Goal: Task Accomplishment & Management: Manage account settings

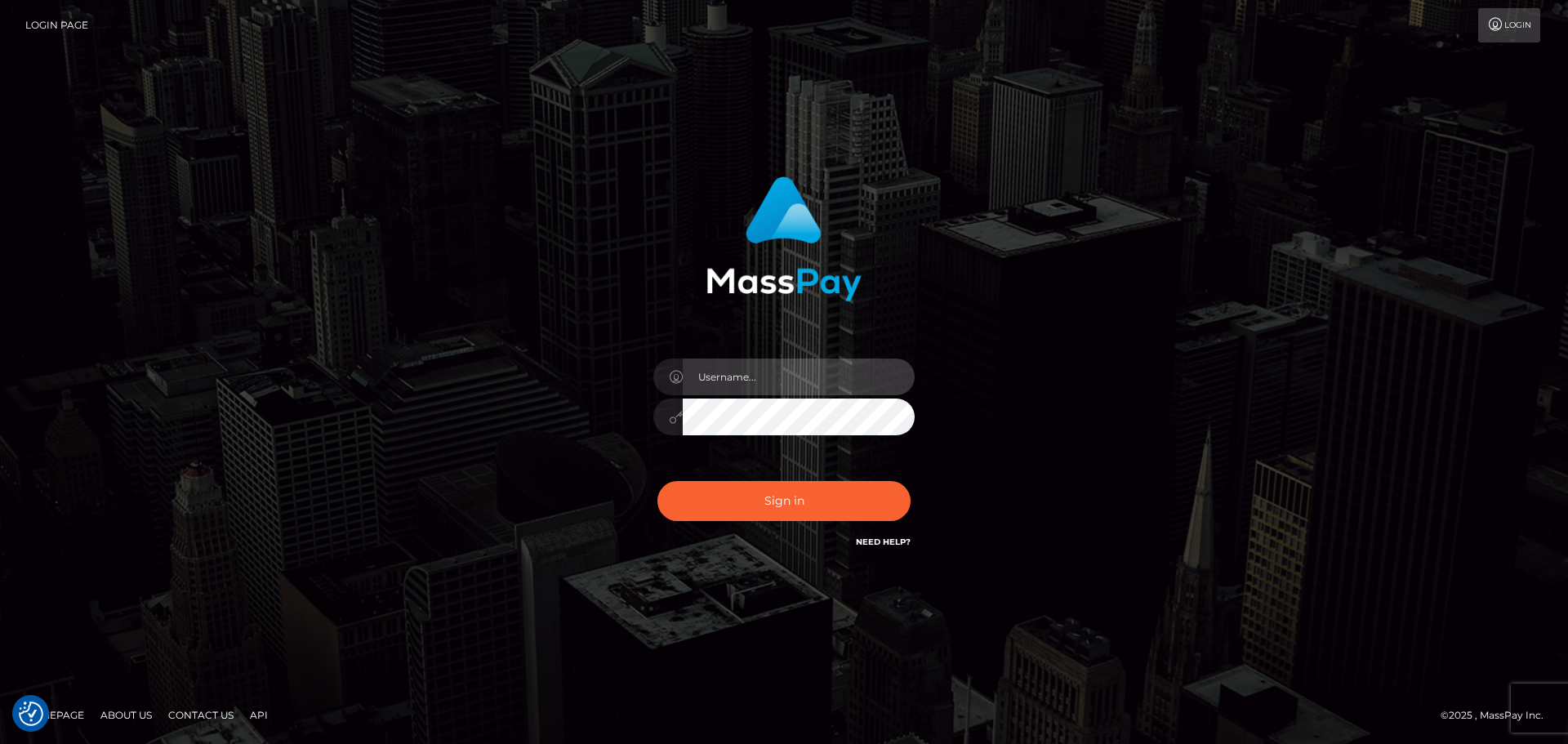
click at [771, 380] on input "text" at bounding box center [799, 376] width 232 height 37
type input "Veronica"
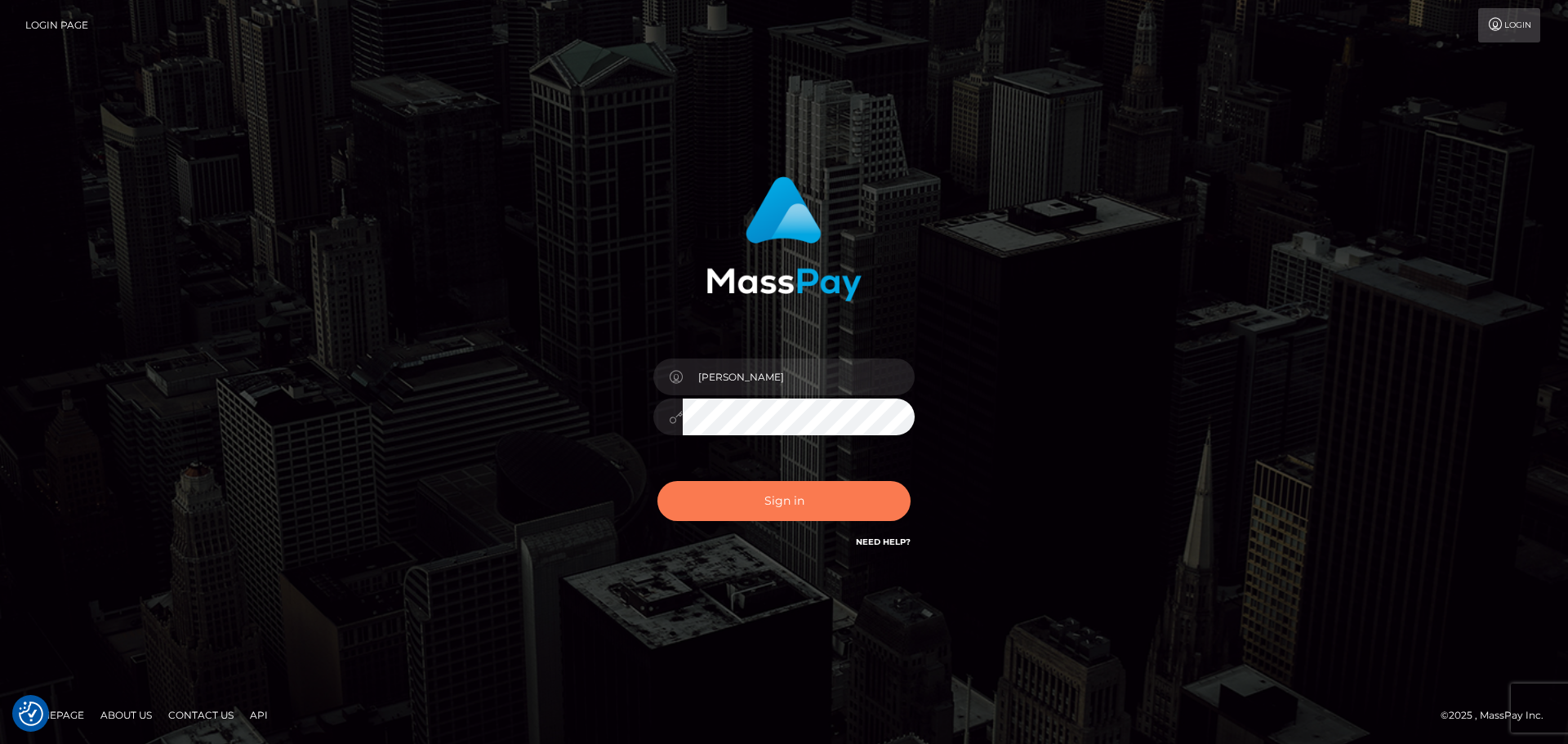
click at [785, 515] on button "Sign in" at bounding box center [784, 500] width 254 height 40
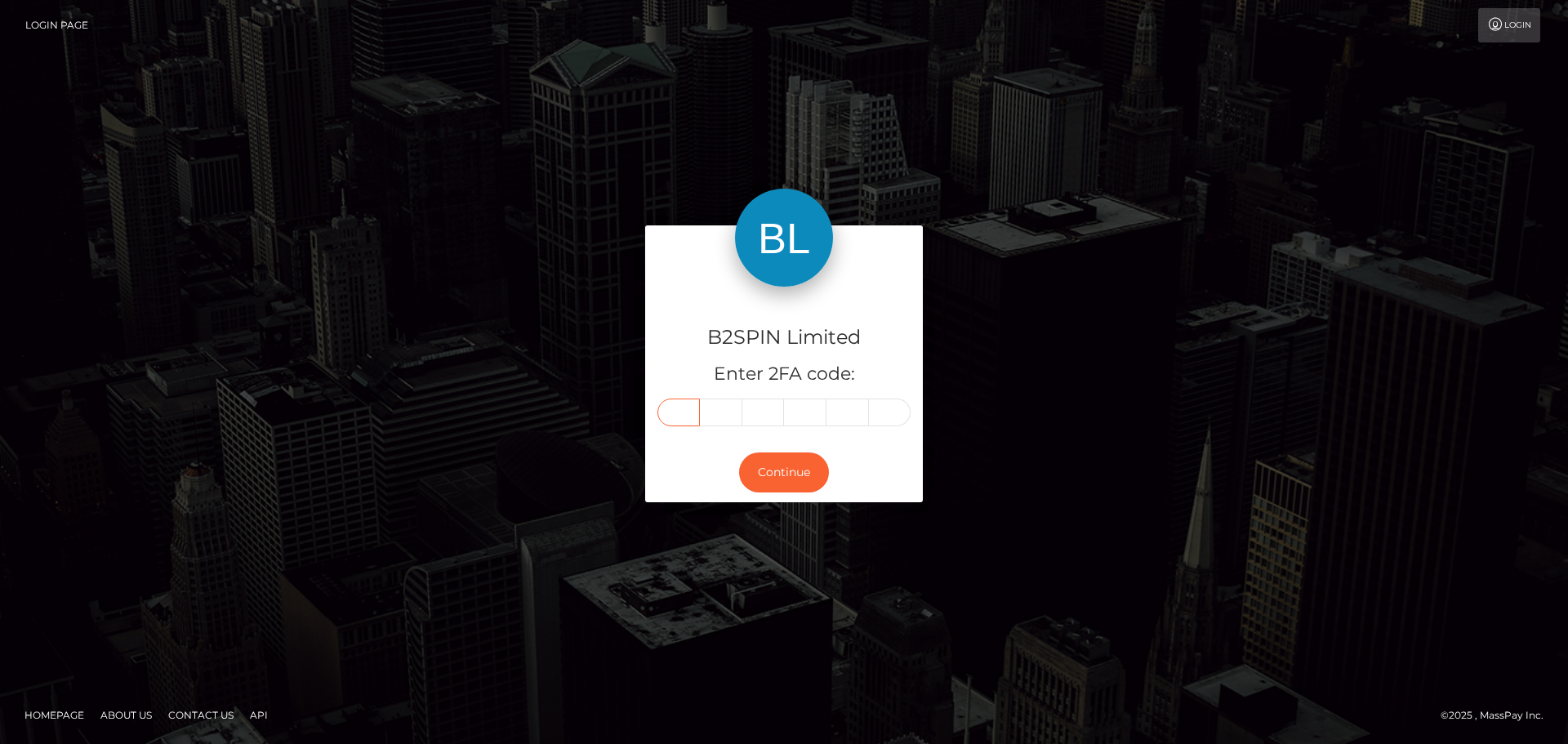
paste input "0"
type input "0"
type input "1"
type input "9"
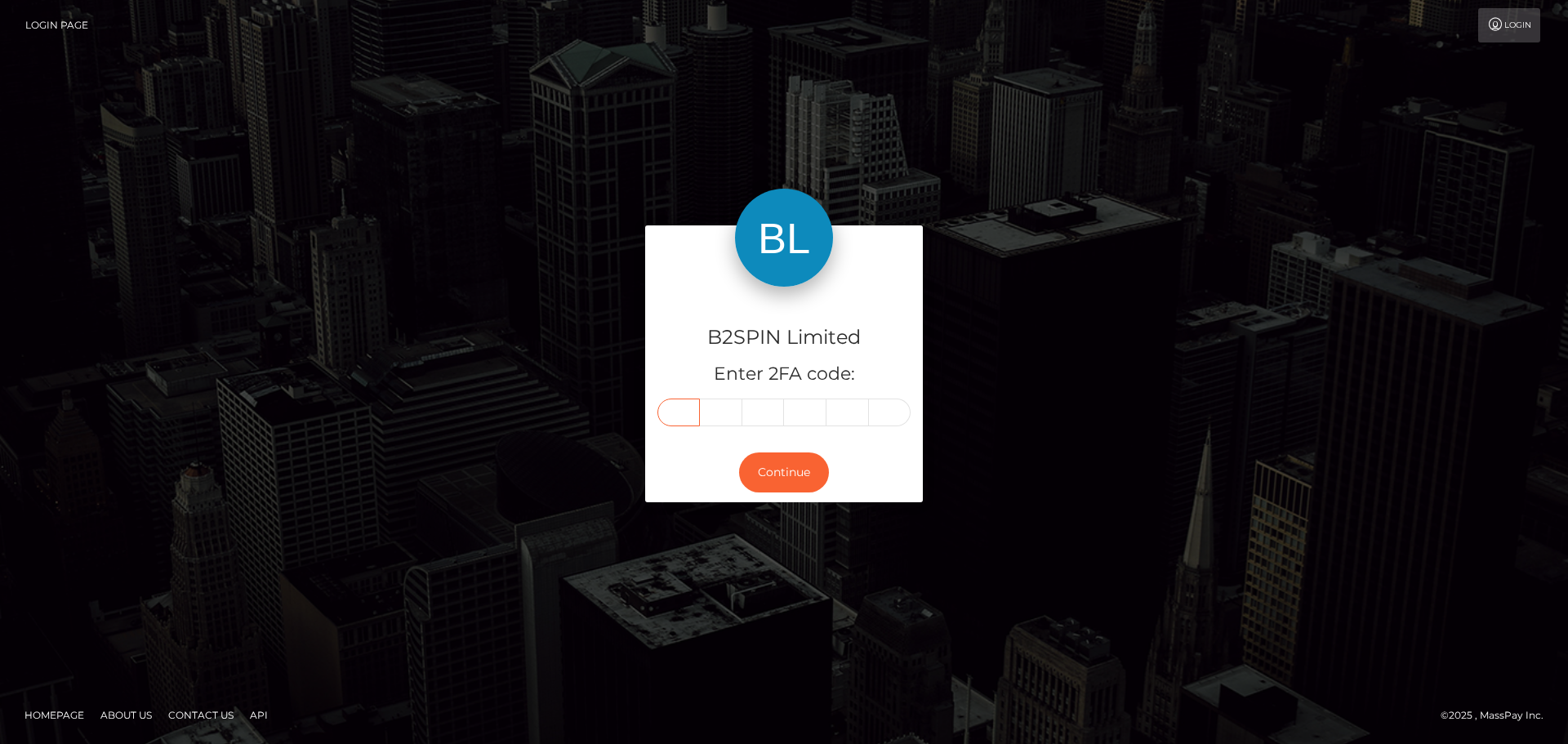
type input "7"
type input "8"
click at [783, 473] on button "Continue" at bounding box center [784, 472] width 90 height 40
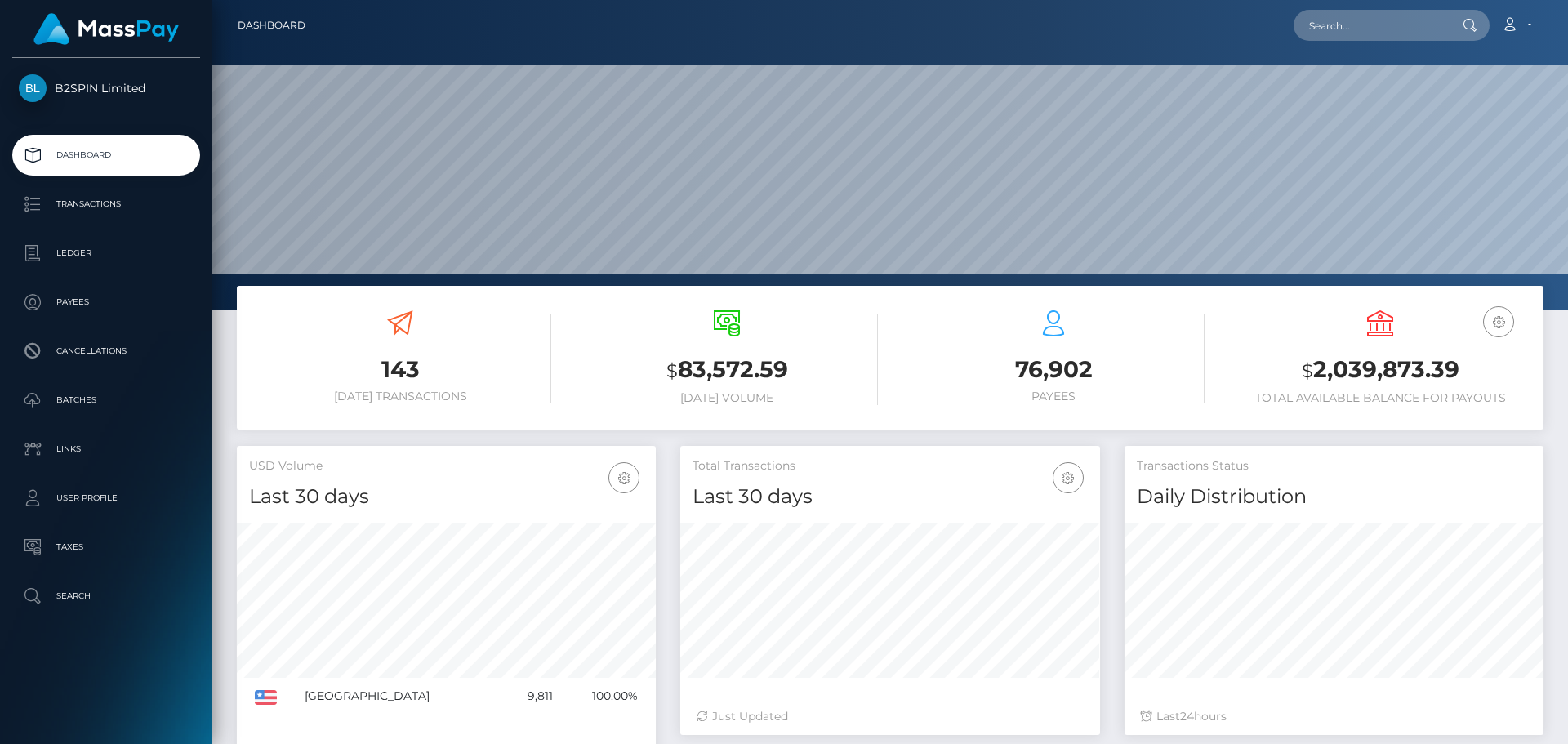
scroll to position [290, 420]
click at [118, 339] on p "Cancellations" at bounding box center [106, 351] width 175 height 25
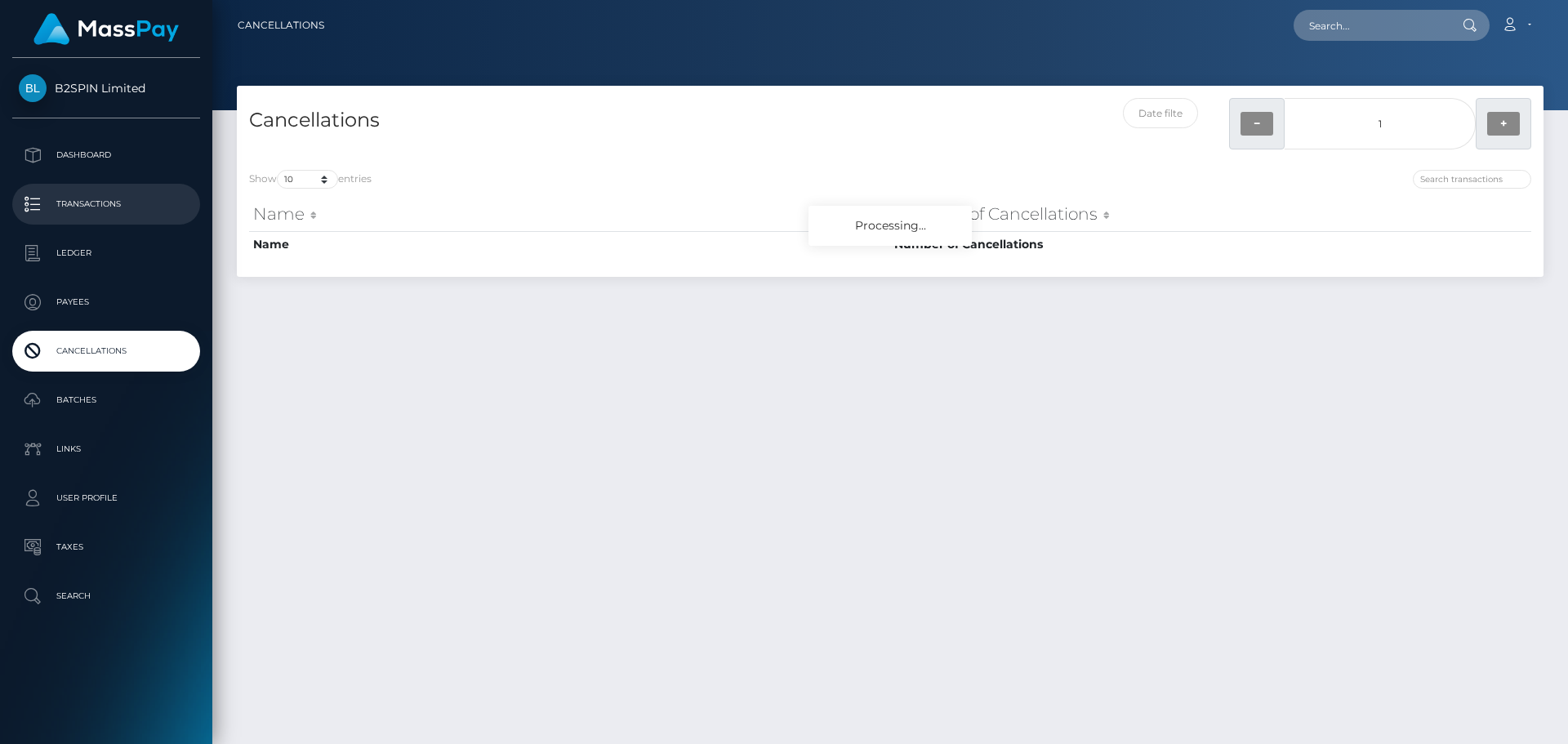
click at [117, 211] on p "Transactions" at bounding box center [106, 204] width 175 height 25
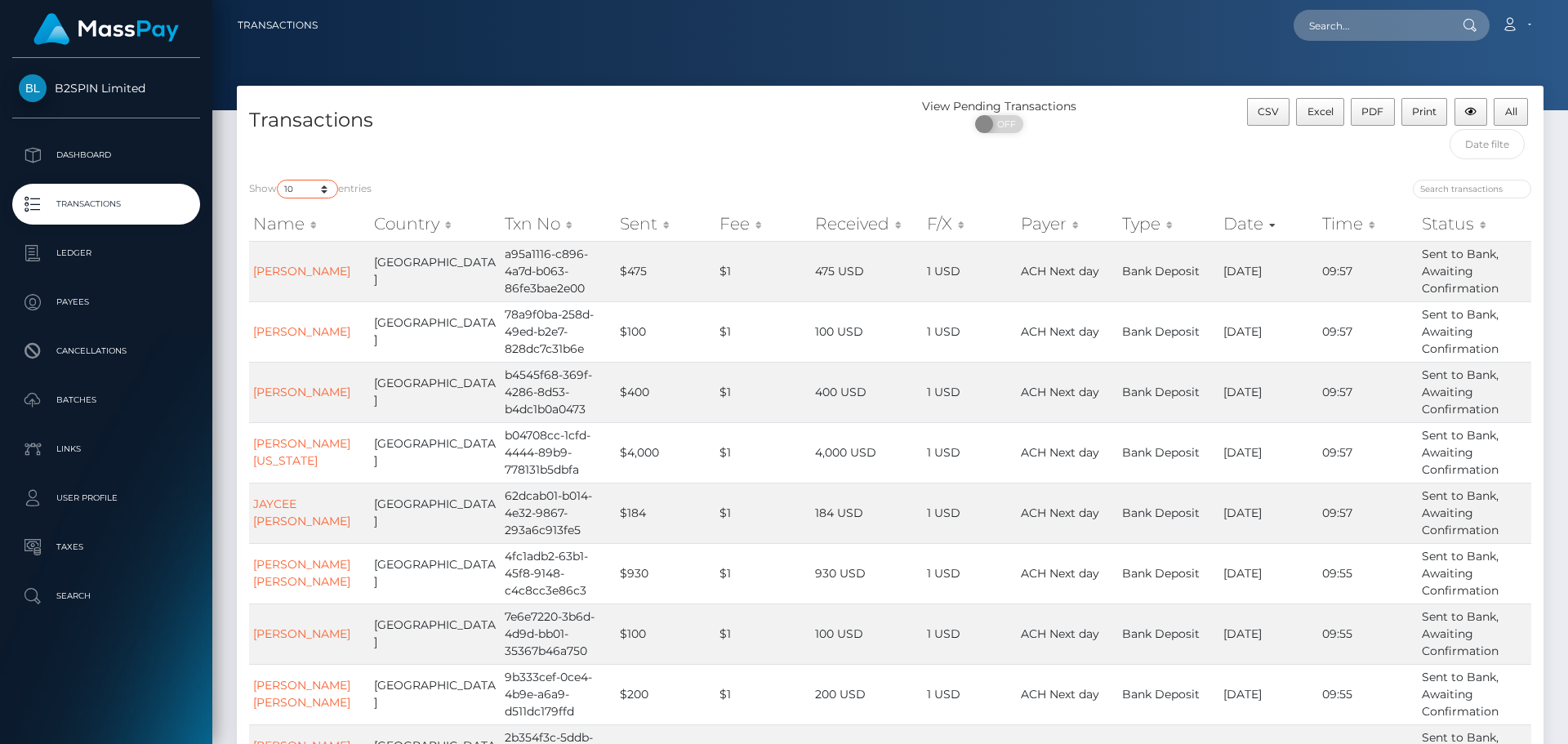
click at [308, 187] on select "10 25 50 100 250 500 1,000 3,500" at bounding box center [308, 189] width 61 height 19
select select "3500"
click at [279, 180] on select "10 25 50 100 250 500 1,000 3,500" at bounding box center [308, 189] width 61 height 19
click at [1000, 122] on span "OFF" at bounding box center [1004, 124] width 41 height 18
checkbox input "true"
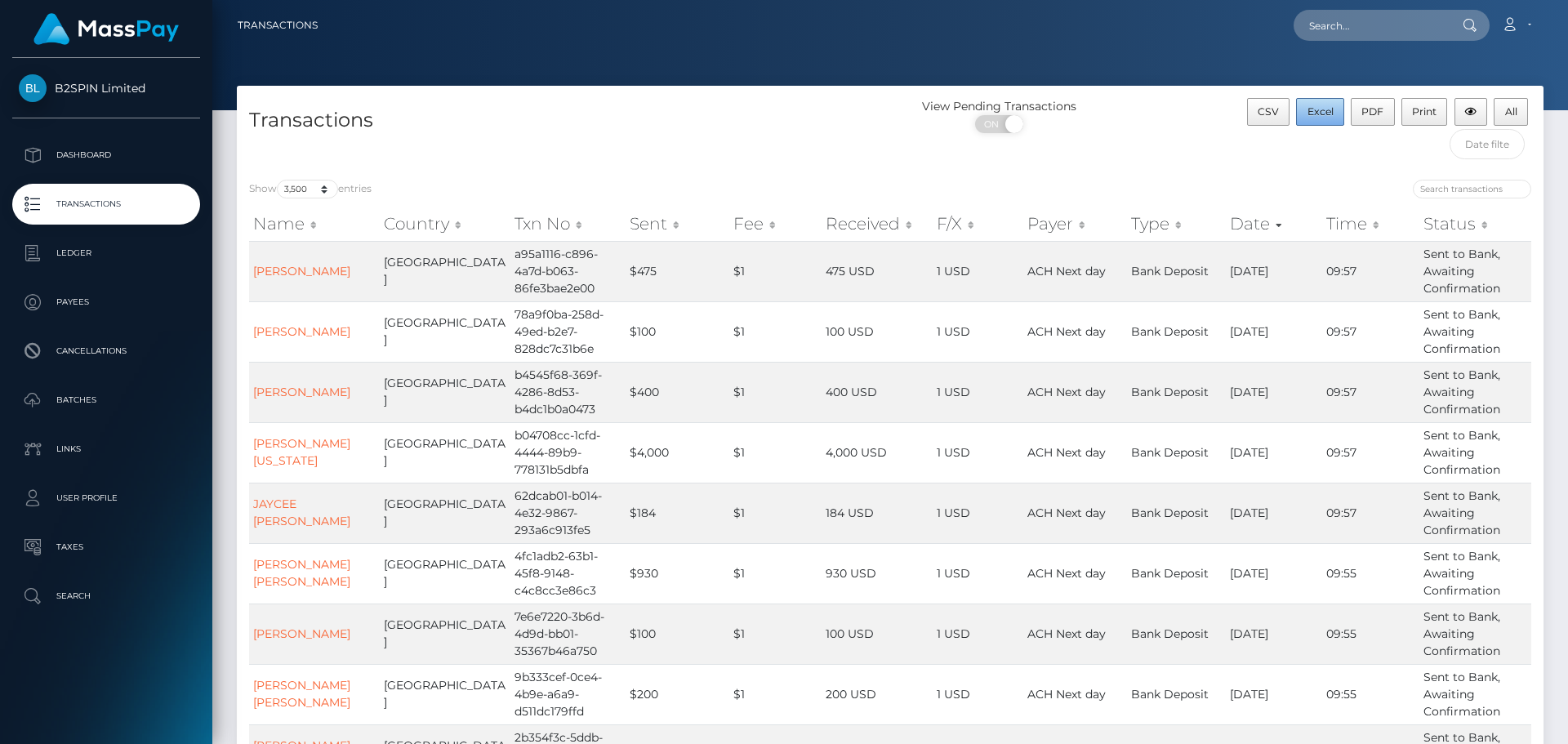
click at [1332, 119] on button "Excel" at bounding box center [1320, 112] width 48 height 28
